Goal: Entertainment & Leisure: Consume media (video, audio)

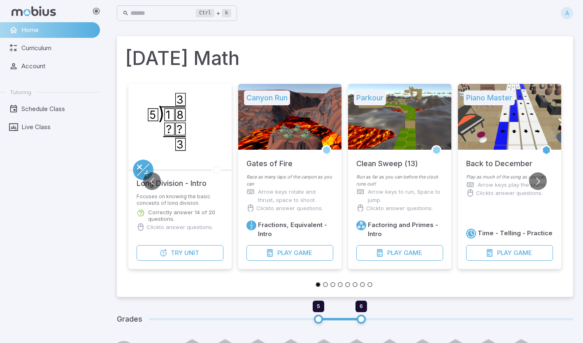
type input "*"
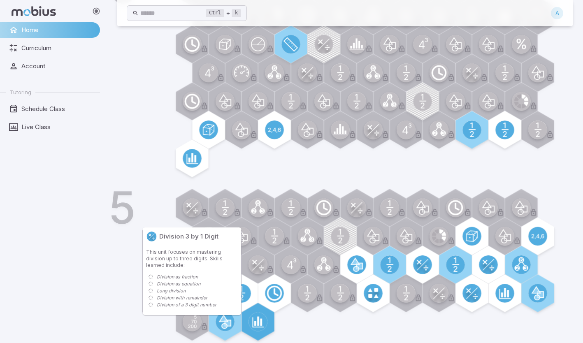
scroll to position [370, 0]
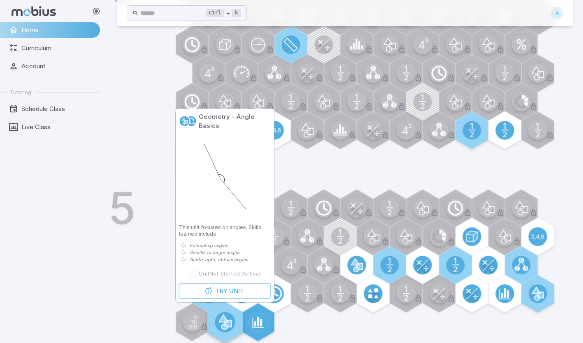
click at [225, 325] on icon at bounding box center [223, 322] width 9 height 14
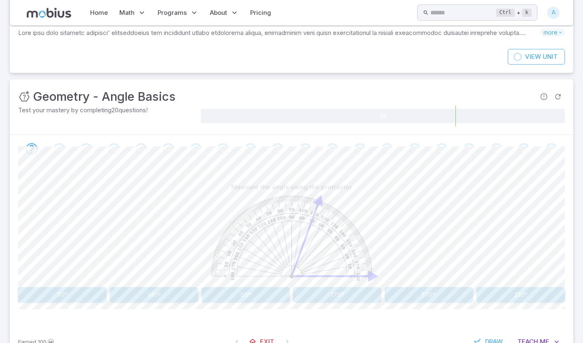
scroll to position [46, 0]
click at [56, 293] on button "70º" at bounding box center [62, 297] width 88 height 16
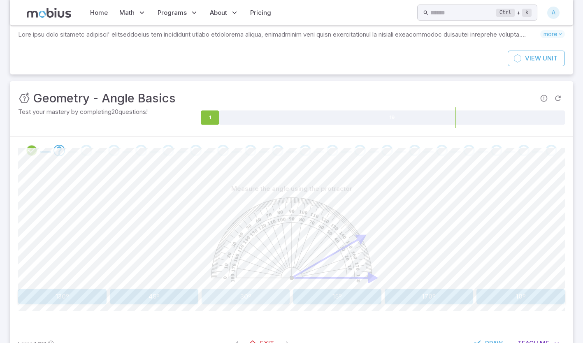
click at [241, 297] on button "30º" at bounding box center [246, 297] width 88 height 16
click at [514, 294] on button "100º" at bounding box center [520, 297] width 88 height 16
click at [153, 297] on button "60º" at bounding box center [154, 297] width 88 height 16
click at [345, 294] on button "5º" at bounding box center [337, 297] width 88 height 16
click at [345, 294] on button "70º" at bounding box center [337, 297] width 88 height 16
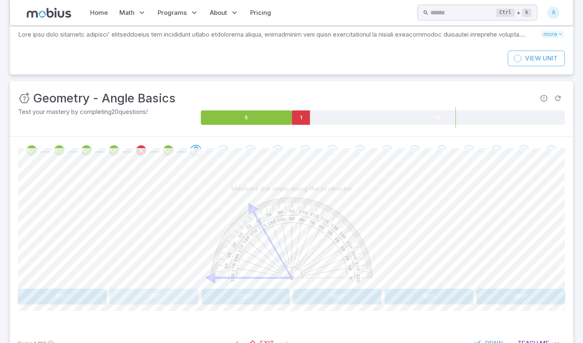
click at [150, 296] on button "120º" at bounding box center [154, 297] width 88 height 16
click at [348, 290] on button "100º" at bounding box center [337, 297] width 88 height 16
click at [339, 296] on button "90º" at bounding box center [337, 297] width 88 height 16
click at [183, 300] on button "130º" at bounding box center [154, 297] width 88 height 16
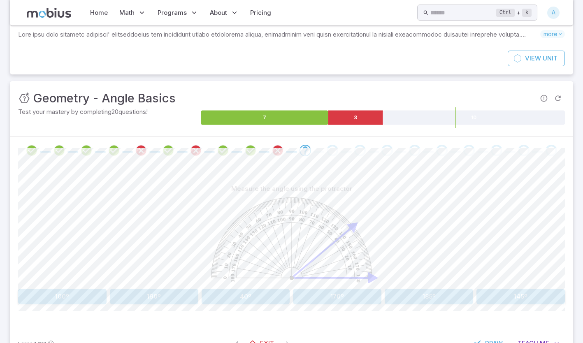
click at [248, 238] on image at bounding box center [291, 240] width 161 height 85
click at [290, 229] on image at bounding box center [291, 240] width 161 height 85
click at [290, 226] on image at bounding box center [291, 240] width 161 height 85
click at [283, 224] on image at bounding box center [291, 240] width 161 height 85
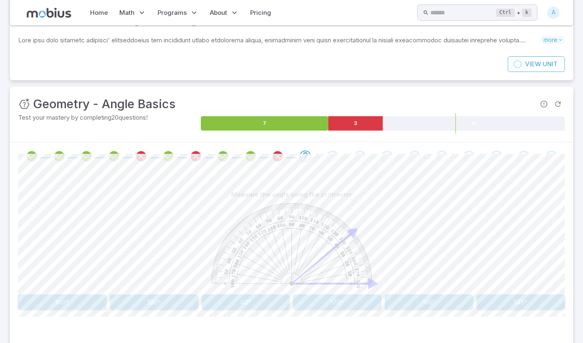
scroll to position [42, 0]
click at [490, 298] on button "145º" at bounding box center [520, 302] width 88 height 16
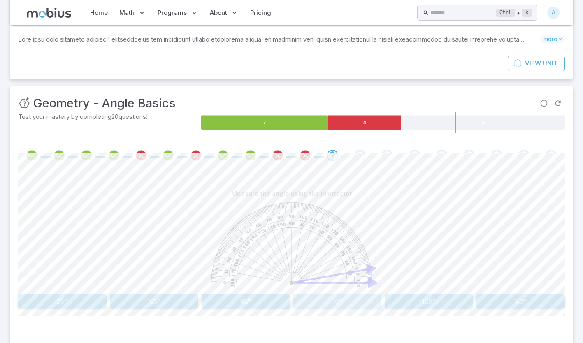
click at [334, 299] on button "10º" at bounding box center [337, 302] width 88 height 16
click at [244, 302] on button "30º" at bounding box center [246, 302] width 88 height 16
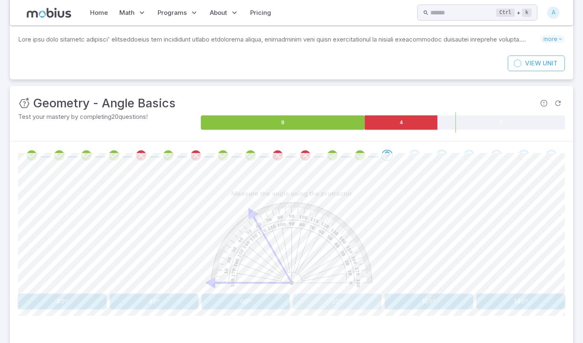
click at [328, 301] on button "20º" at bounding box center [337, 302] width 88 height 16
click at [328, 301] on button "55º" at bounding box center [337, 302] width 88 height 16
click at [336, 306] on button "80º" at bounding box center [337, 302] width 88 height 16
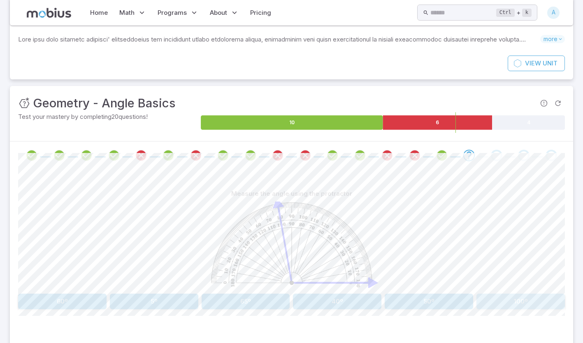
click at [515, 295] on button "100º" at bounding box center [520, 302] width 88 height 16
click at [165, 300] on button "50º" at bounding box center [154, 302] width 88 height 16
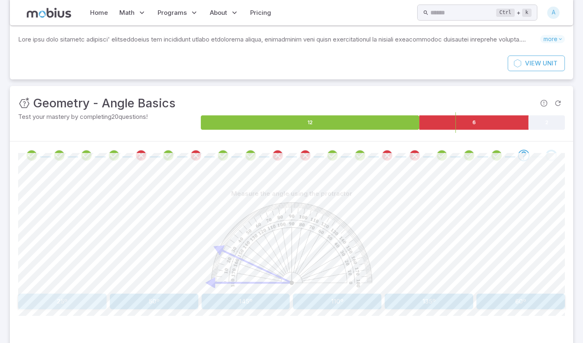
click at [70, 304] on button "25º" at bounding box center [62, 302] width 88 height 16
click at [161, 302] on button "80º" at bounding box center [154, 302] width 88 height 16
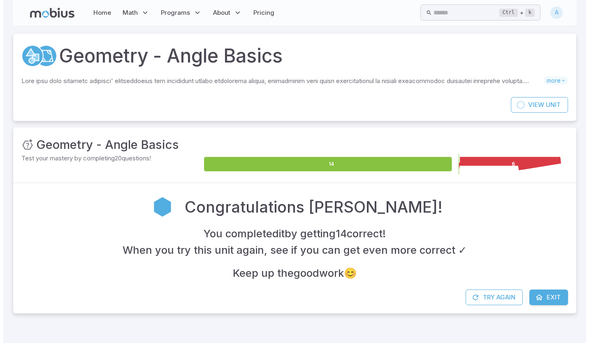
scroll to position [0, 0]
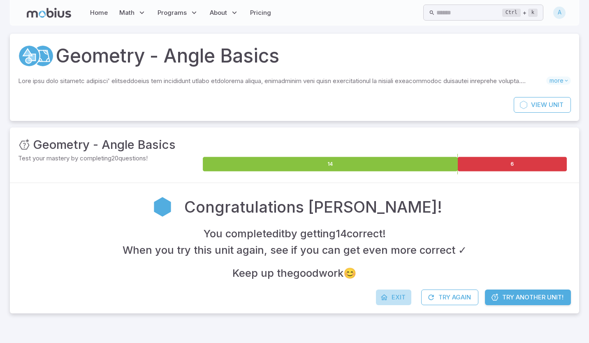
click at [394, 299] on span "Exit" at bounding box center [399, 297] width 14 height 9
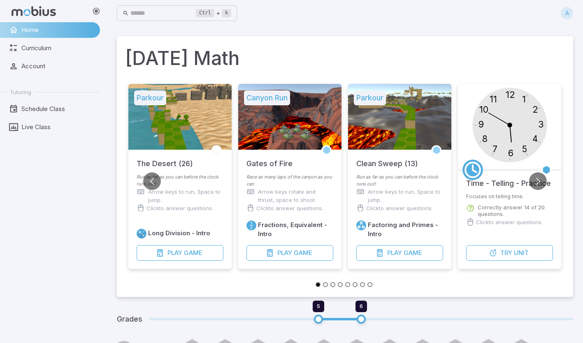
click at [128, 58] on h1 "[DATE] Math" at bounding box center [345, 58] width 440 height 28
click at [152, 180] on button "Go to previous slide" at bounding box center [152, 181] width 18 height 18
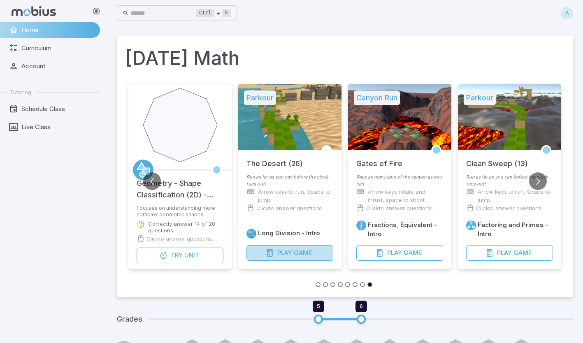
click at [274, 258] on button "Play Game" at bounding box center [289, 253] width 87 height 16
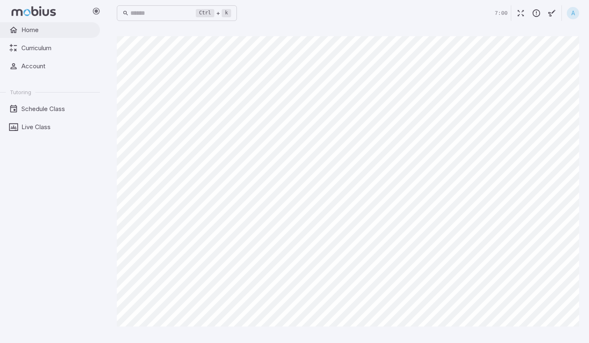
click at [35, 32] on span "Home" at bounding box center [57, 30] width 73 height 9
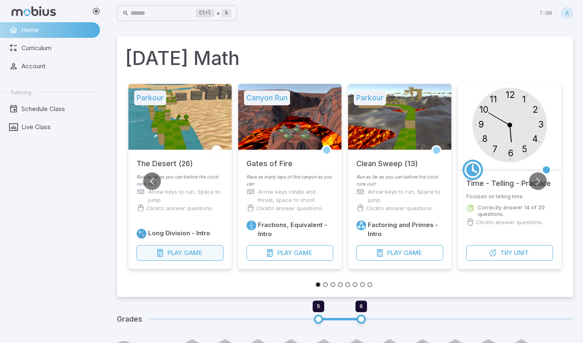
click at [196, 254] on span "Game" at bounding box center [193, 253] width 19 height 9
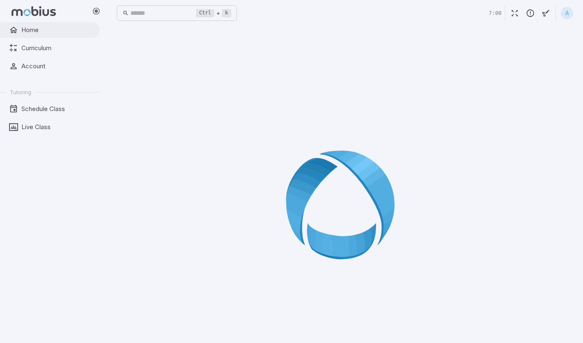
click at [33, 33] on span "Home" at bounding box center [57, 30] width 73 height 9
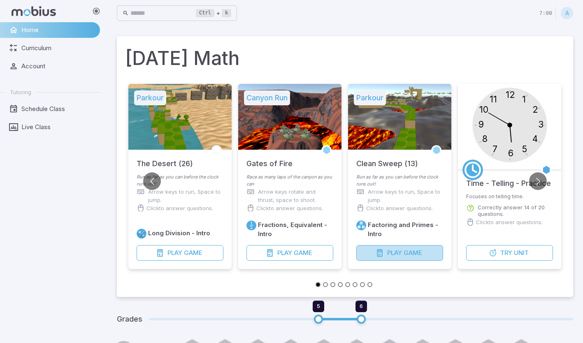
click at [403, 259] on button "Play Game" at bounding box center [399, 253] width 87 height 16
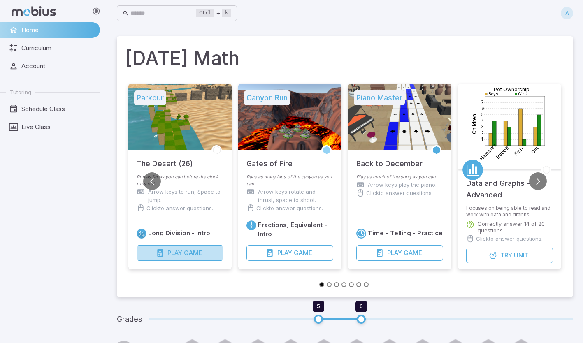
click at [176, 251] on span "Play" at bounding box center [174, 253] width 15 height 9
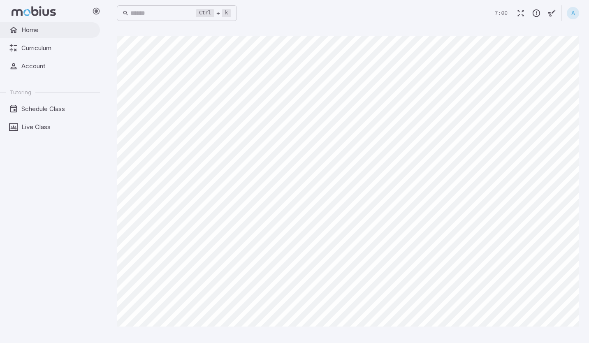
click at [38, 29] on span "Home" at bounding box center [57, 30] width 73 height 9
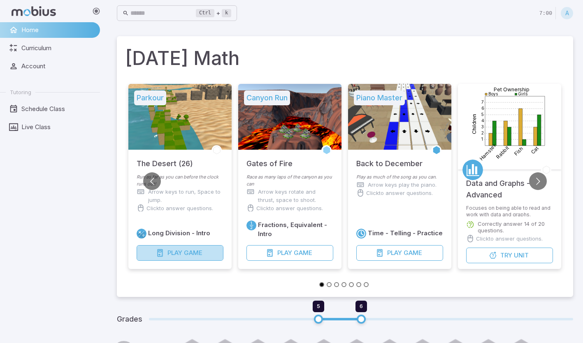
click at [174, 253] on span "Play" at bounding box center [174, 253] width 15 height 9
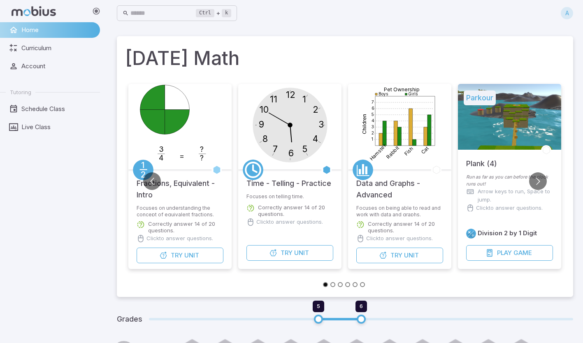
click at [566, 16] on div "A" at bounding box center [567, 13] width 12 height 12
